Goal: Communication & Community: Answer question/provide support

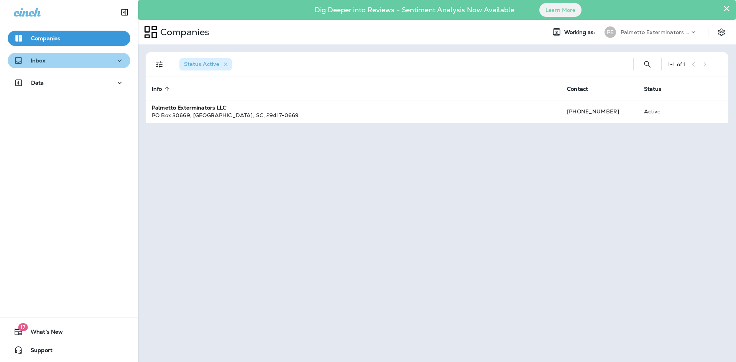
click at [115, 58] on icon "button" at bounding box center [119, 61] width 9 height 10
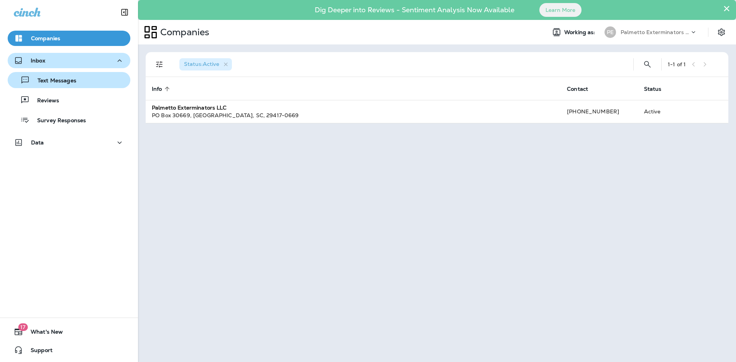
click at [90, 87] on button "Text Messages" at bounding box center [69, 80] width 123 height 16
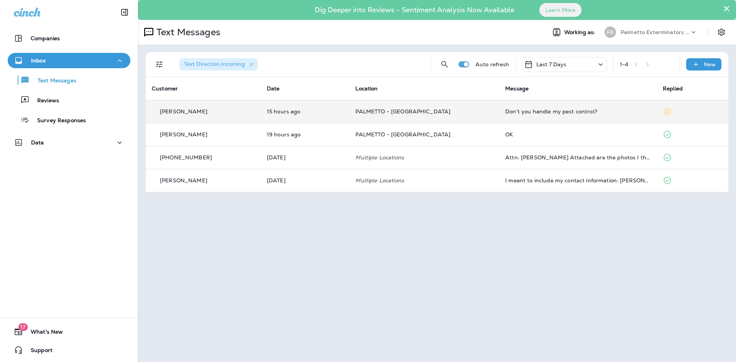
click at [535, 112] on div "Don't you handle my pest control?" at bounding box center [578, 112] width 145 height 6
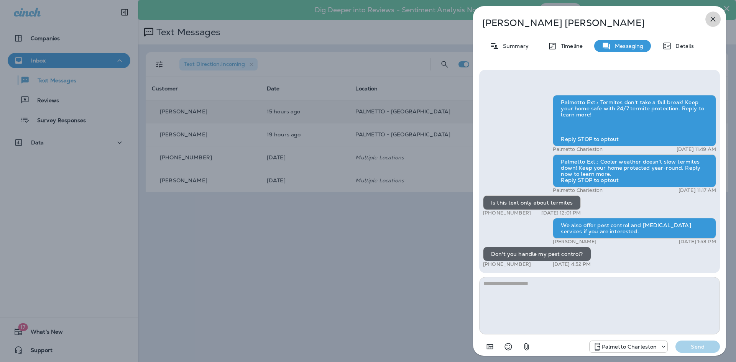
click at [714, 21] on icon "button" at bounding box center [713, 19] width 9 height 9
click at [714, 21] on div "[PERSON_NAME] Summary Timeline Messaging Details Palmetto Ext.: Termites don't …" at bounding box center [599, 181] width 253 height 350
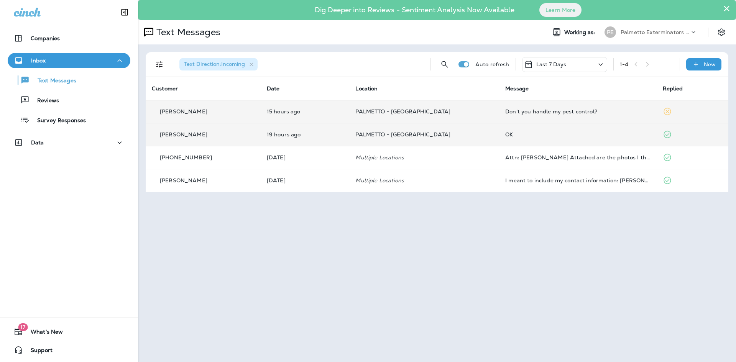
click at [514, 137] on div "OK" at bounding box center [578, 135] width 145 height 6
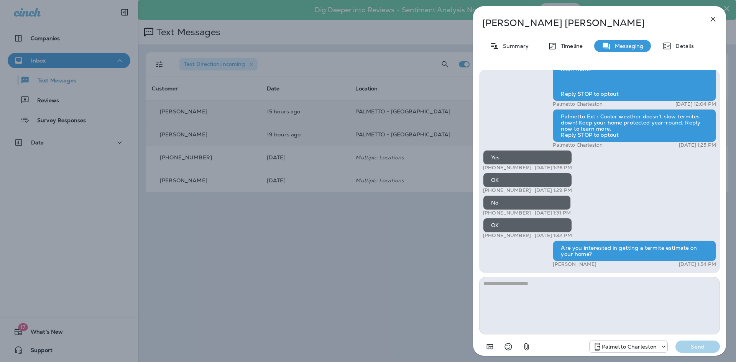
click at [710, 17] on icon "button" at bounding box center [713, 19] width 9 height 9
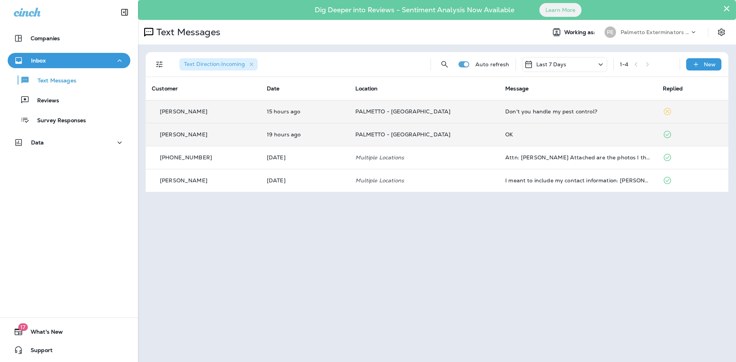
click at [532, 135] on div "OK" at bounding box center [578, 135] width 145 height 6
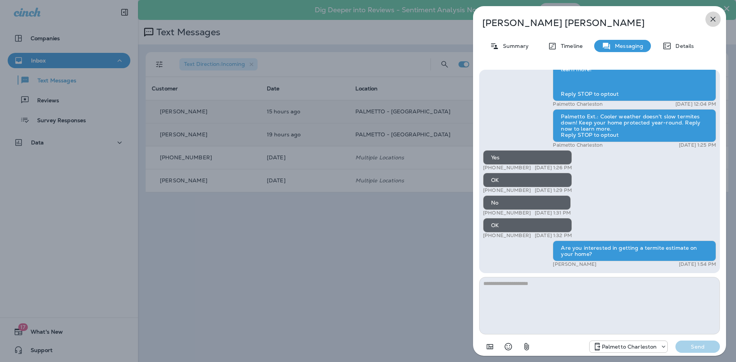
click at [711, 18] on icon "button" at bounding box center [713, 19] width 9 height 9
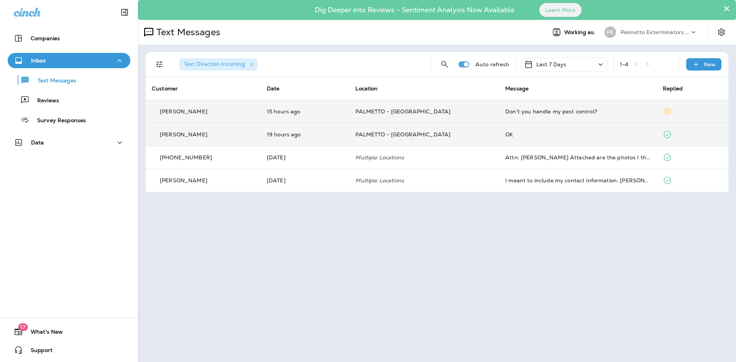
click at [528, 112] on div "Don't you handle my pest control?" at bounding box center [578, 112] width 145 height 6
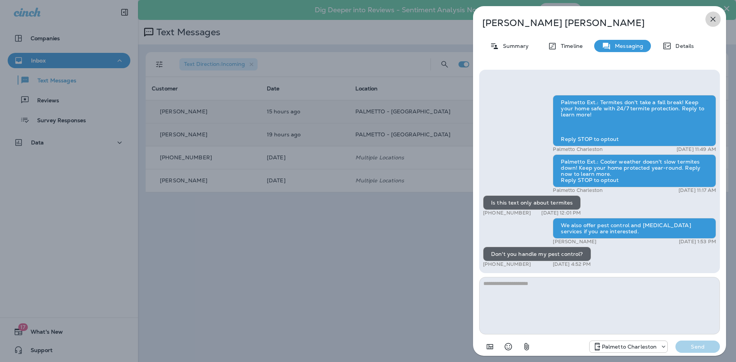
click at [714, 16] on icon "button" at bounding box center [713, 19] width 9 height 9
